Goal: Task Accomplishment & Management: Complete application form

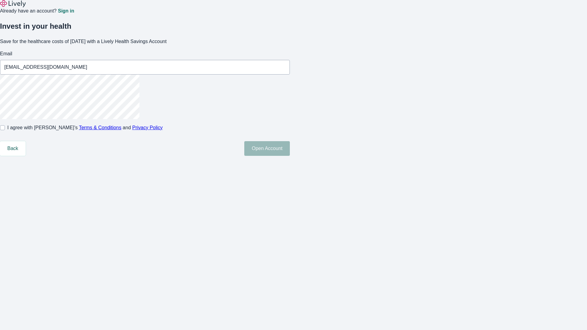
click at [5, 130] on input "I agree with Lively’s Terms & Conditions and Privacy Policy" at bounding box center [2, 127] width 5 height 5
checkbox input "true"
click at [290, 156] on button "Open Account" at bounding box center [267, 148] width 46 height 15
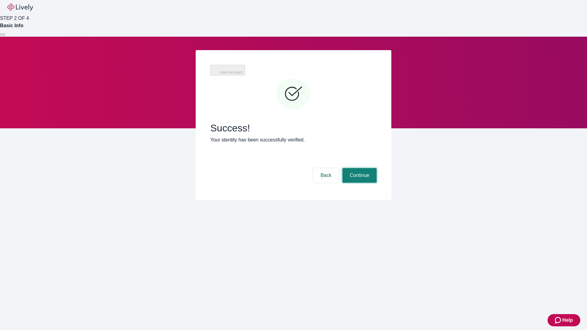
click at [359, 168] on button "Continue" at bounding box center [360, 175] width 34 height 15
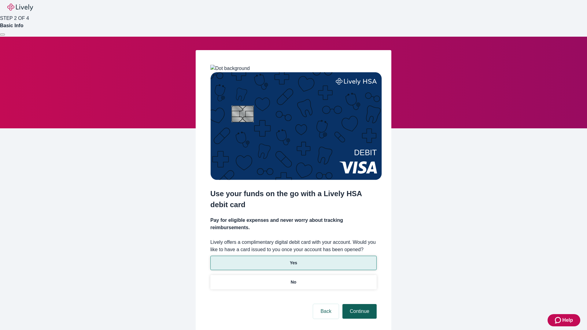
click at [293, 279] on p "No" at bounding box center [294, 282] width 6 height 6
click at [359, 304] on button "Continue" at bounding box center [360, 311] width 34 height 15
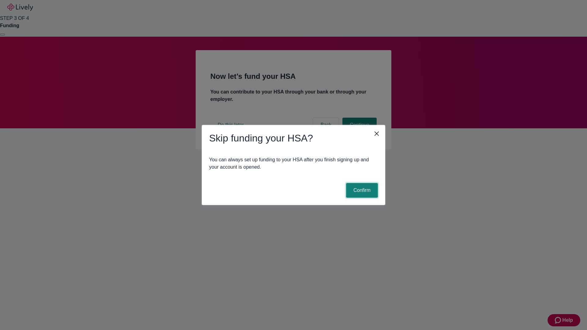
click at [361, 191] on button "Confirm" at bounding box center [362, 190] width 32 height 15
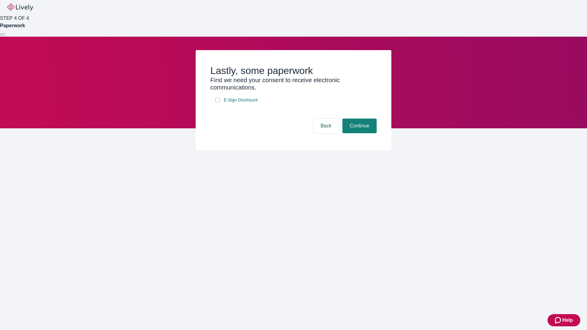
click at [218, 102] on input "E-Sign Disclosure" at bounding box center [217, 100] width 5 height 5
checkbox input "true"
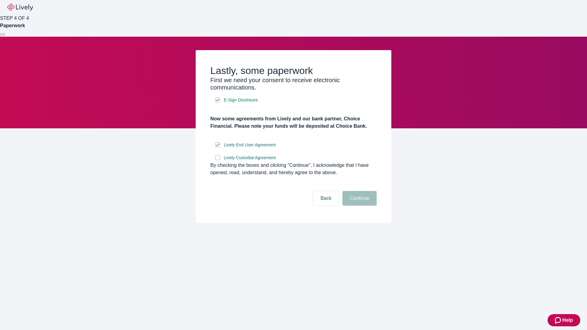
click at [218, 160] on input "Lively Custodial Agreement" at bounding box center [217, 157] width 5 height 5
checkbox input "true"
click at [359, 206] on button "Continue" at bounding box center [360, 198] width 34 height 15
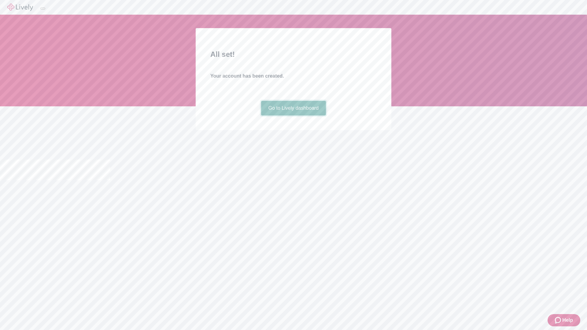
click at [293, 116] on link "Go to Lively dashboard" at bounding box center [293, 108] width 65 height 15
